Goal: Register for event/course

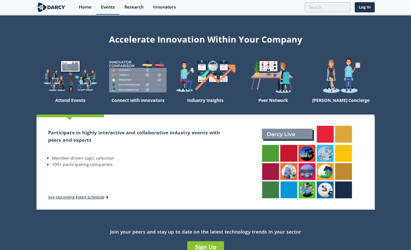
click at [108, 9] on div "Events" at bounding box center [108, 7] width 14 height 4
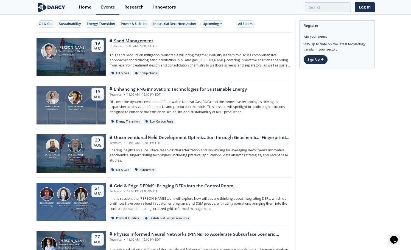
click at [131, 44] on div "In Person • 9:00 AM - 5:00 PM EDT" at bounding box center [134, 46] width 48 height 4
